Goal: Task Accomplishment & Management: Manage account settings

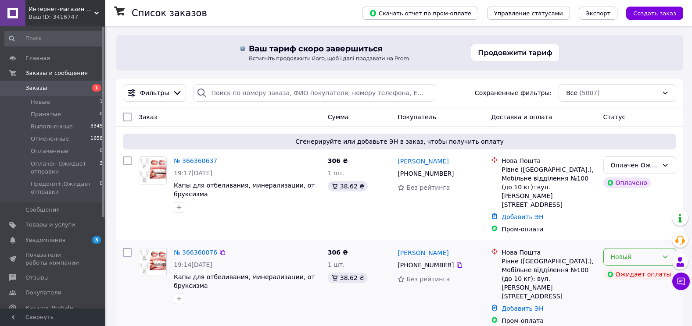
click at [639, 252] on div "Новый" at bounding box center [633, 257] width 47 height 10
click at [630, 201] on li "Отменен" at bounding box center [639, 201] width 72 height 16
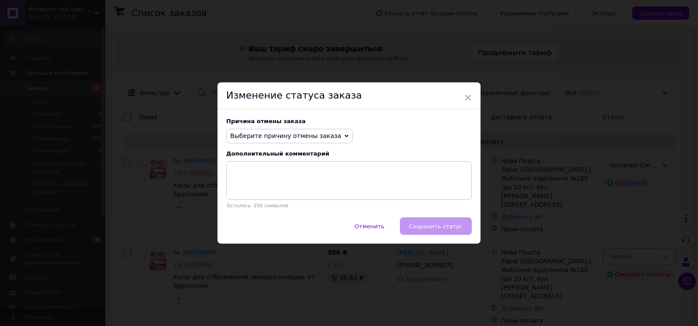
click at [315, 137] on span "Выберите причину отмены заказа" at bounding box center [285, 135] width 111 height 7
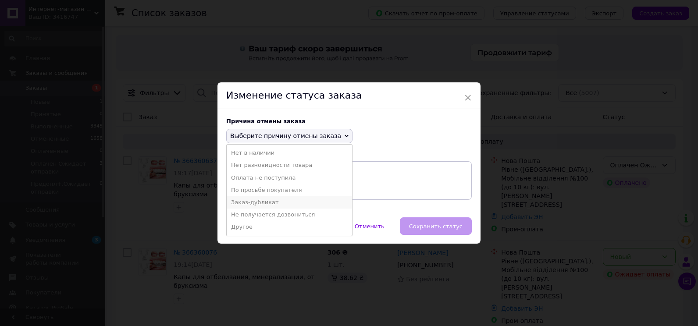
click at [310, 199] on li "Заказ-дубликат" at bounding box center [289, 202] width 125 height 12
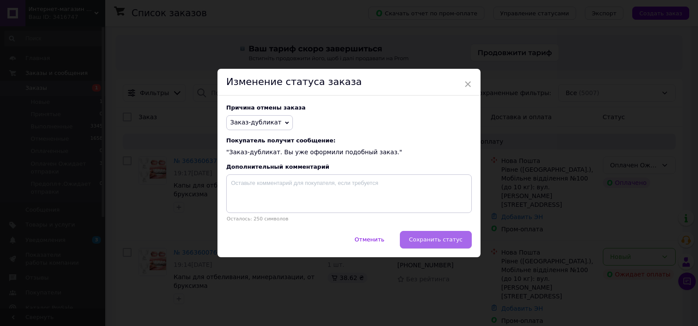
click at [464, 240] on button "Сохранить статус" at bounding box center [436, 240] width 72 height 18
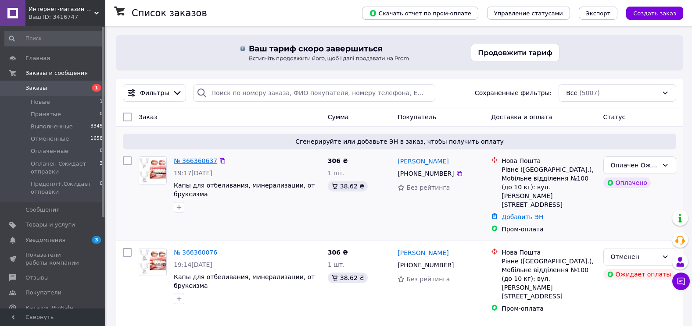
click at [194, 163] on link "№ 366360637" at bounding box center [195, 160] width 43 height 7
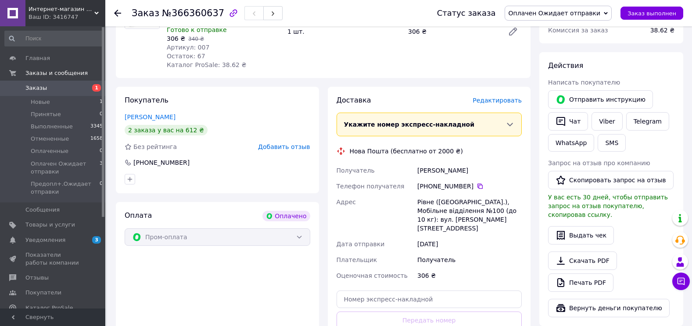
scroll to position [209, 0]
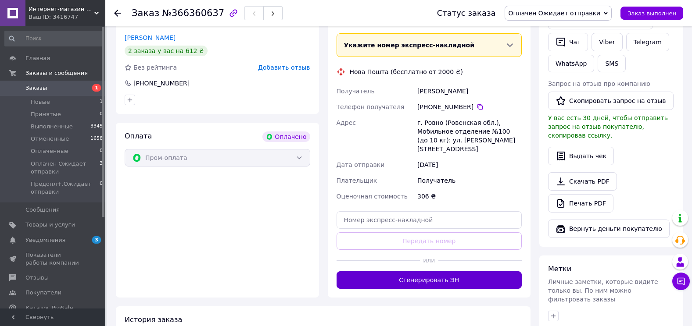
click at [420, 274] on button "Сгенерировать ЭН" at bounding box center [429, 280] width 186 height 18
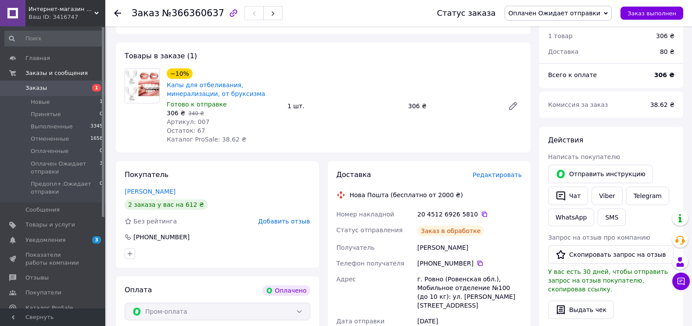
scroll to position [34, 0]
